Goal: Information Seeking & Learning: Learn about a topic

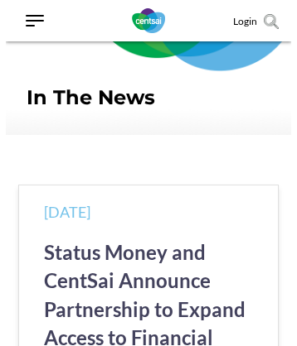
scroll to position [1713, 0]
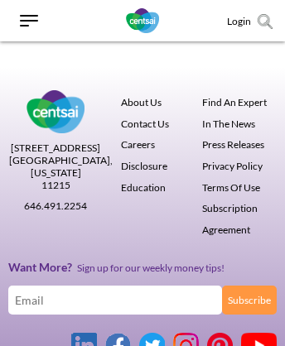
click at [233, 138] on link "Press Releases" at bounding box center [233, 144] width 62 height 12
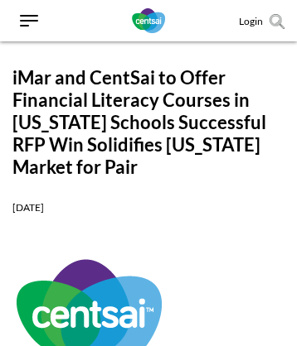
scroll to position [2591, 0]
